Goal: Task Accomplishment & Management: Manage account settings

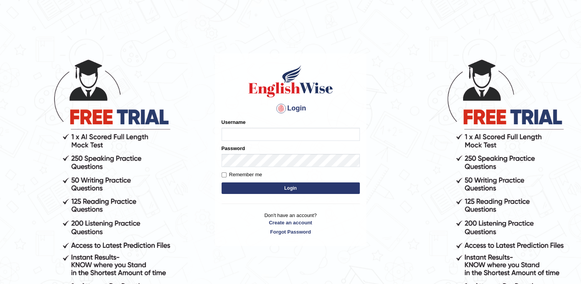
type input "punianarender"
click at [222, 174] on input "Remember me" at bounding box center [224, 174] width 5 height 5
checkbox input "true"
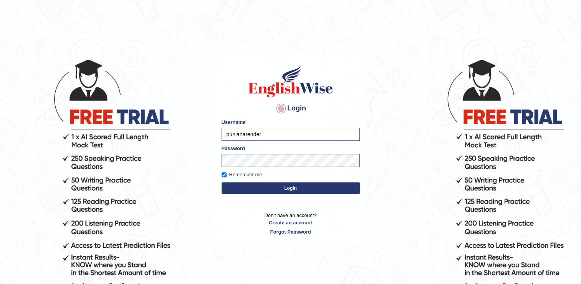
click at [283, 188] on button "Login" at bounding box center [291, 188] width 138 height 12
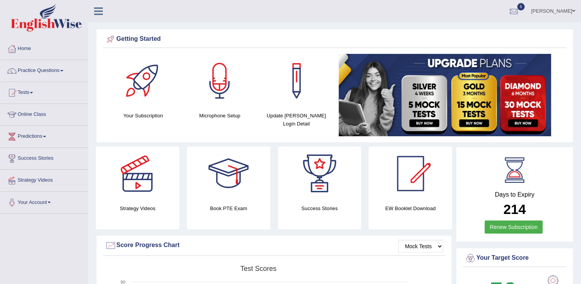
click at [30, 47] on link "Home" at bounding box center [44, 47] width 88 height 19
